Goal: Information Seeking & Learning: Learn about a topic

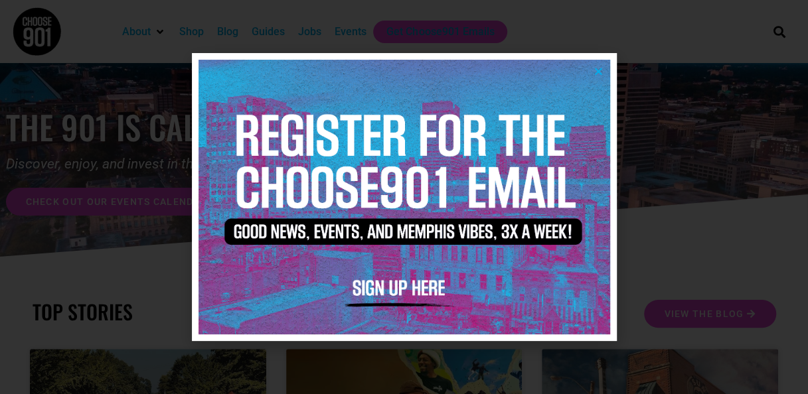
click at [600, 70] on icon "Close" at bounding box center [598, 71] width 10 height 10
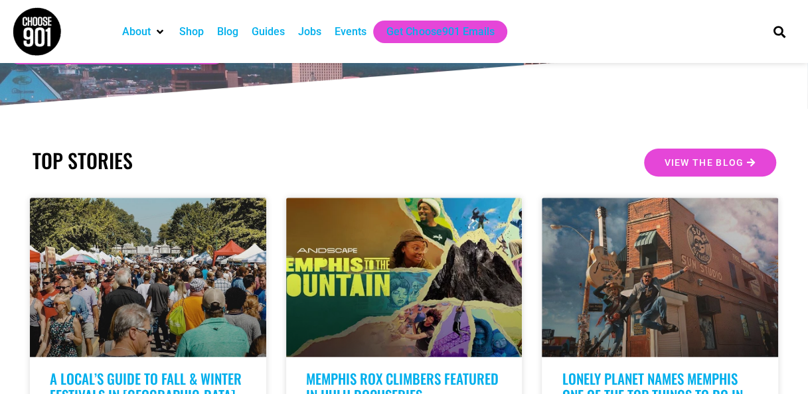
scroll to position [150, 0]
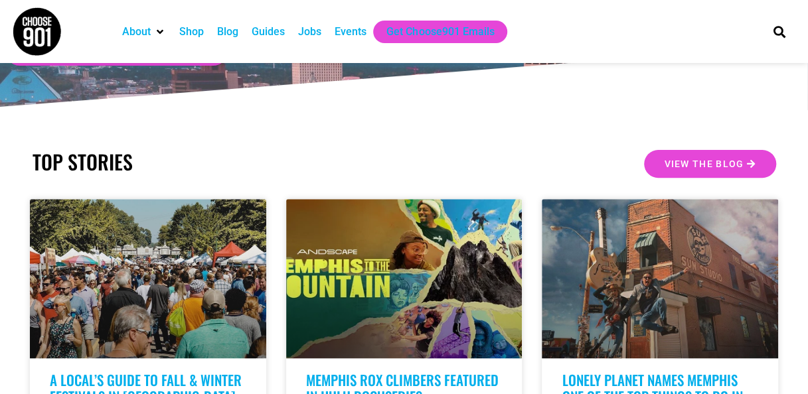
click at [347, 42] on div "About Contact Us Donate Shop Blog Guides Jobs Events Get Choose901 Emails" at bounding box center [433, 31] width 648 height 63
click at [353, 39] on div "Events" at bounding box center [350, 32] width 32 height 16
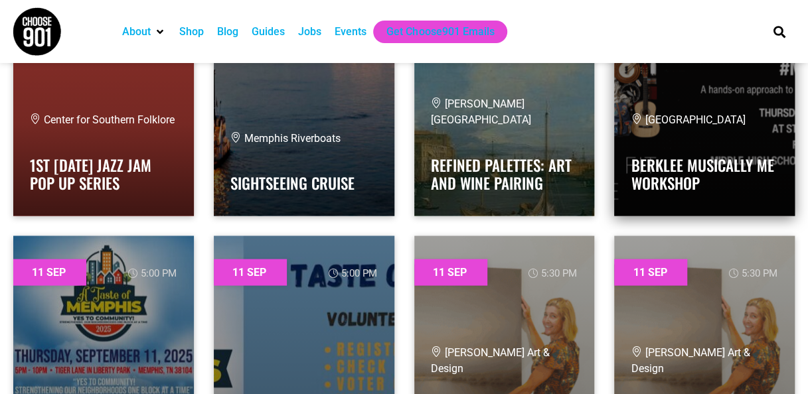
scroll to position [1151, 0]
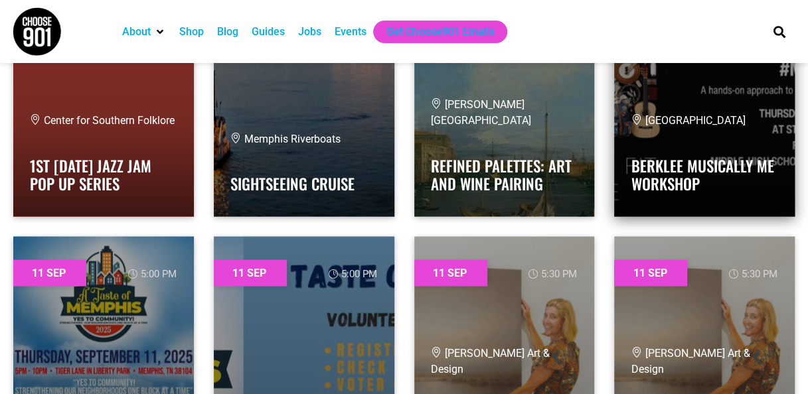
click at [656, 137] on div "Stax Music Academy Berklee Musically Me Workshop" at bounding box center [703, 156] width 147 height 88
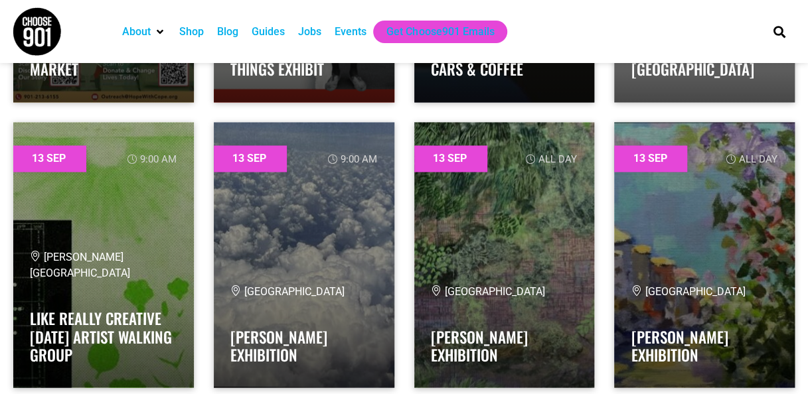
scroll to position [5834, 0]
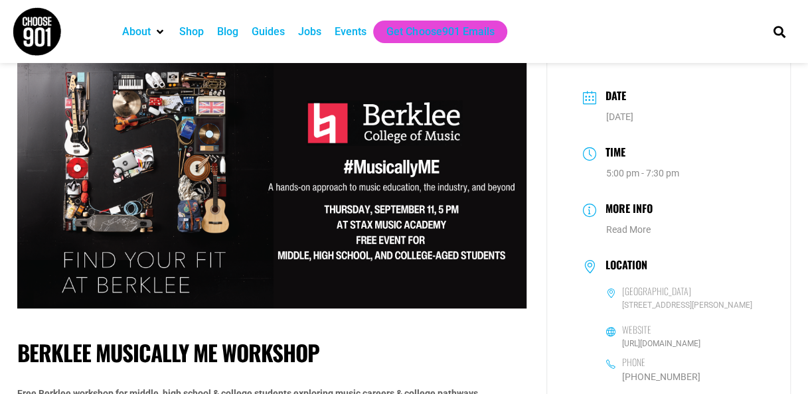
scroll to position [31, 0]
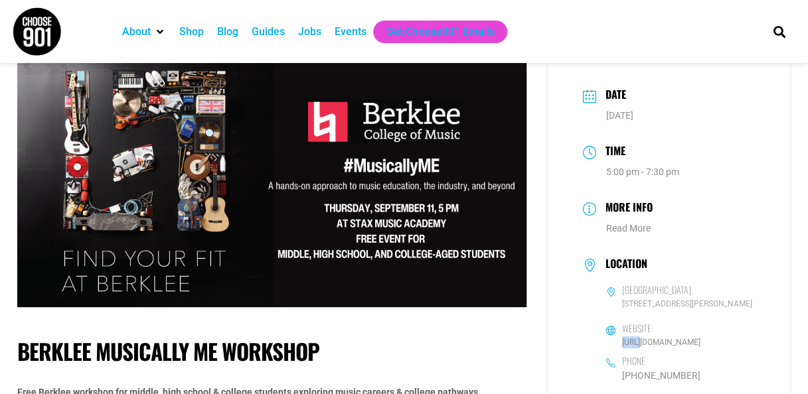
drag, startPoint x: 632, startPoint y: 350, endPoint x: 642, endPoint y: 350, distance: 10.0
click at [642, 348] on dd "Website [URL][DOMAIN_NAME]" at bounding box center [641, 336] width 117 height 26
drag, startPoint x: 642, startPoint y: 351, endPoint x: 653, endPoint y: 359, distance: 13.3
click at [653, 359] on dl "Stax Music Academy [STREET_ADDRESS][PERSON_NAME] Website [URL][DOMAIN_NAME] Pho…" at bounding box center [669, 333] width 172 height 99
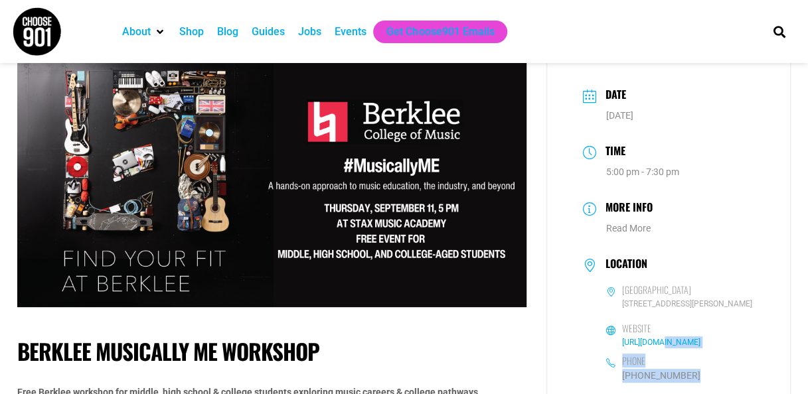
click at [653, 347] on link "[URL][DOMAIN_NAME]" at bounding box center [661, 342] width 78 height 9
